Goal: Consume media (video, audio)

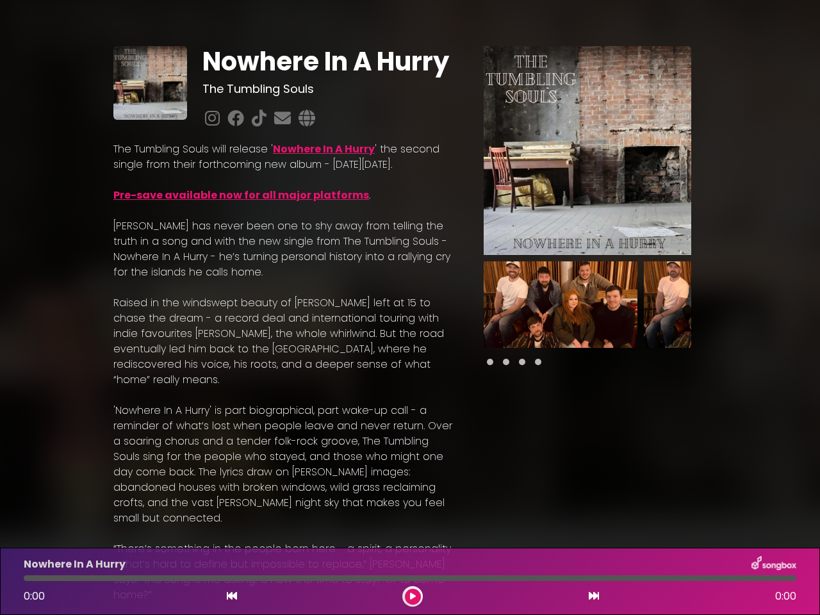
click at [410, 280] on p "[PERSON_NAME] has never been one to shy away from telling the truth in a song a…" at bounding box center [283, 250] width 340 height 62
click at [588, 151] on img at bounding box center [588, 150] width 208 height 209
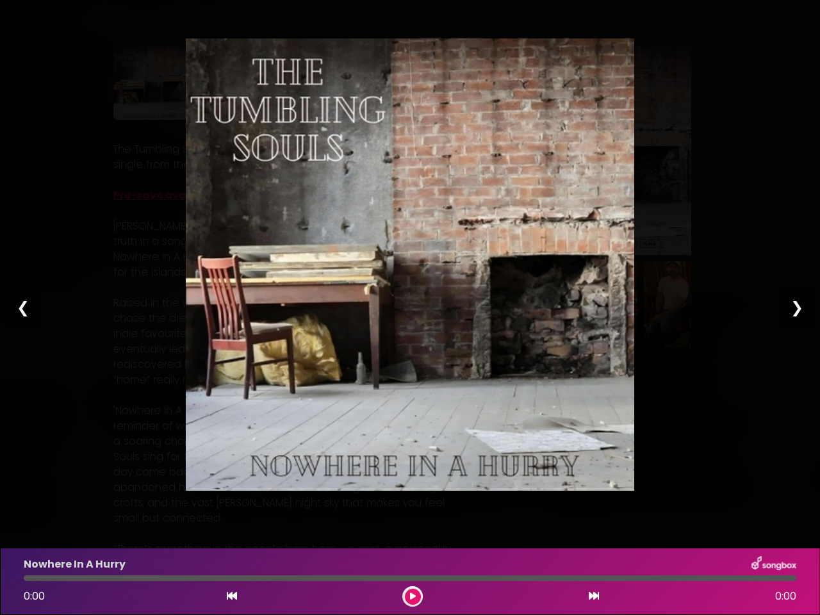
click at [561, 304] on img at bounding box center [410, 264] width 449 height 452
click at [721, 304] on div "Pause Play % buffered 00:00 00:00 00:00 Exit fullscreen Enter fullscreen Play ❮…" at bounding box center [410, 307] width 820 height 615
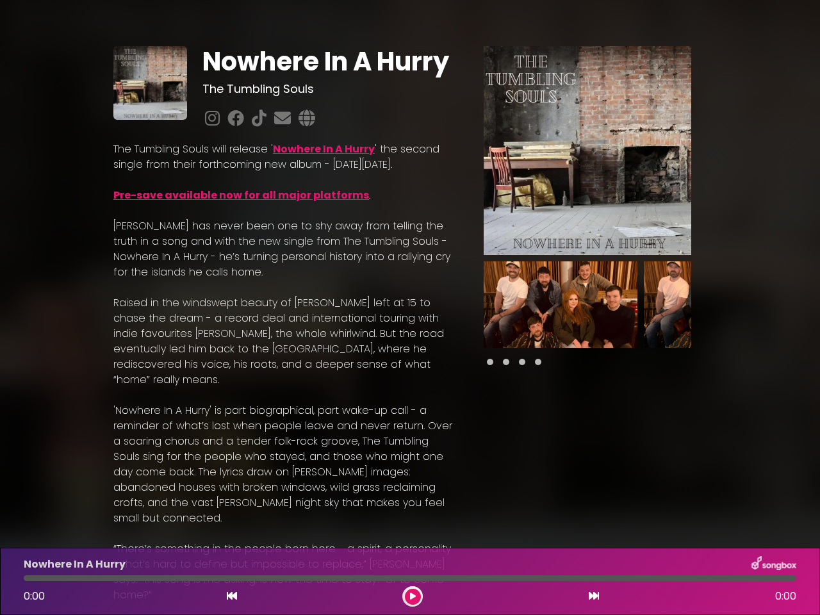
click at [812, 304] on div "Nowhere In A Hurry The Tumbling Souls Nowhere In A Hurry" at bounding box center [410, 519] width 820 height 1008
click at [232, 597] on icon at bounding box center [232, 596] width 10 height 10
click at [413, 597] on icon at bounding box center [413, 597] width 6 height 8
click at [594, 597] on icon at bounding box center [594, 596] width 10 height 10
